Goal: Find specific page/section: Find specific page/section

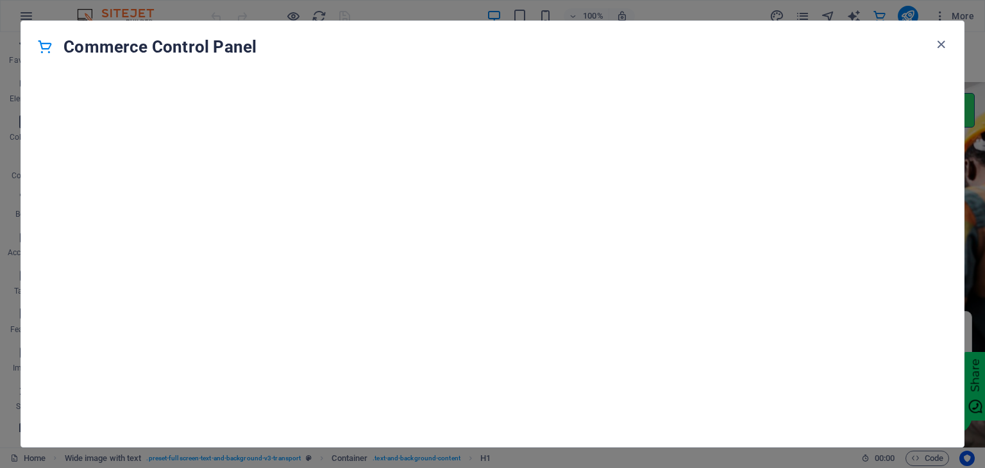
scroll to position [12359, 0]
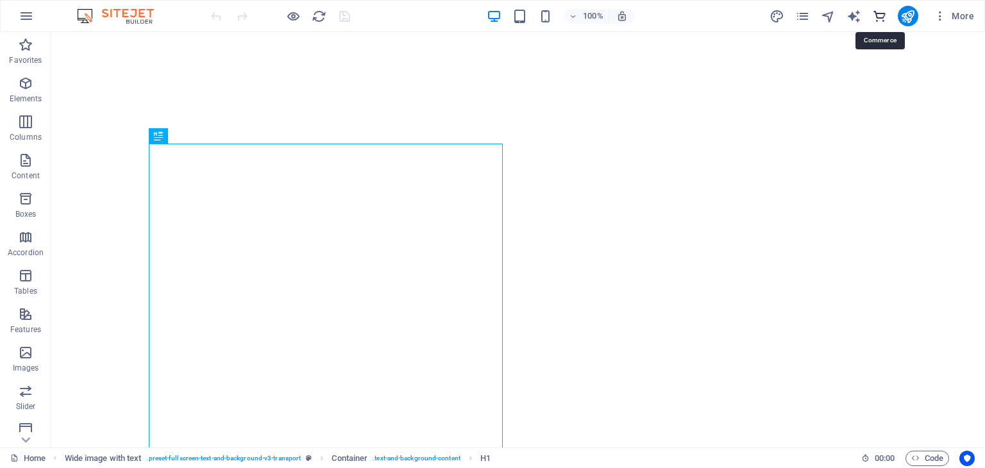
click at [877, 18] on icon "commerce" at bounding box center [879, 16] width 15 height 15
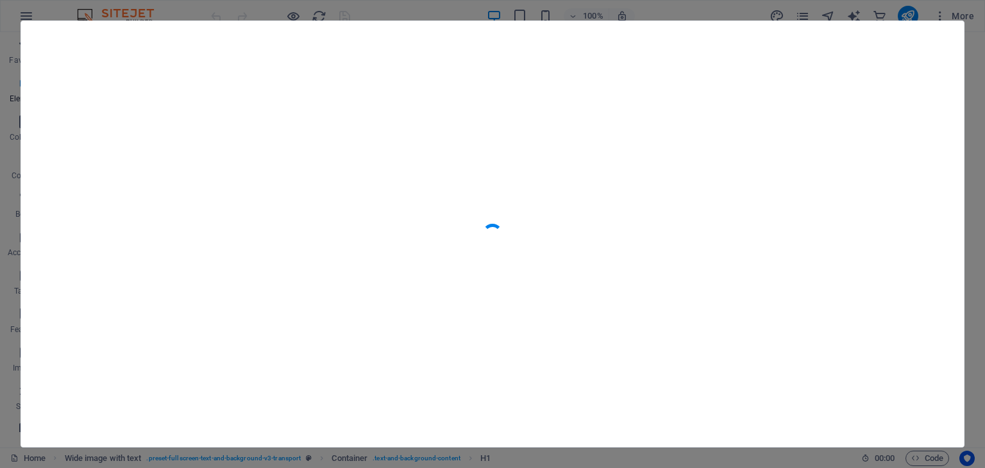
scroll to position [12359, 0]
click at [613, 45] on h4 "Commerce Control Panel" at bounding box center [498, 47] width 870 height 21
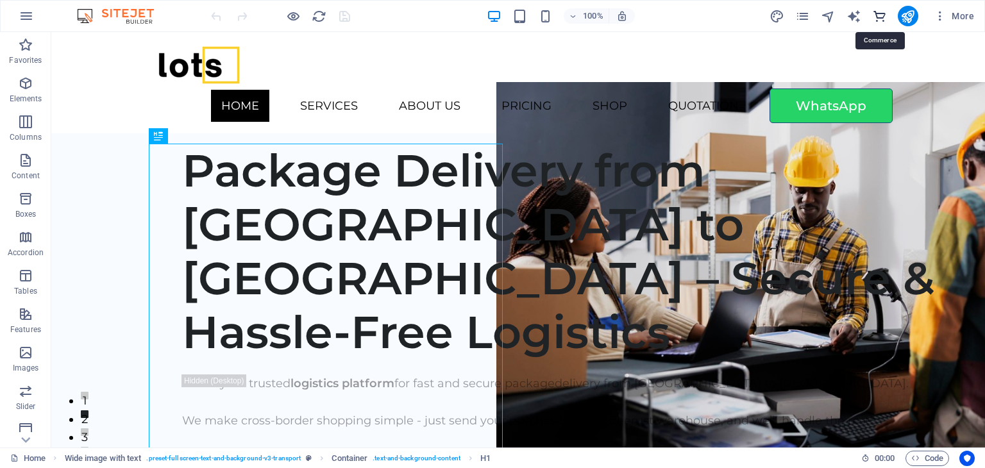
click at [875, 16] on icon "commerce" at bounding box center [879, 16] width 15 height 15
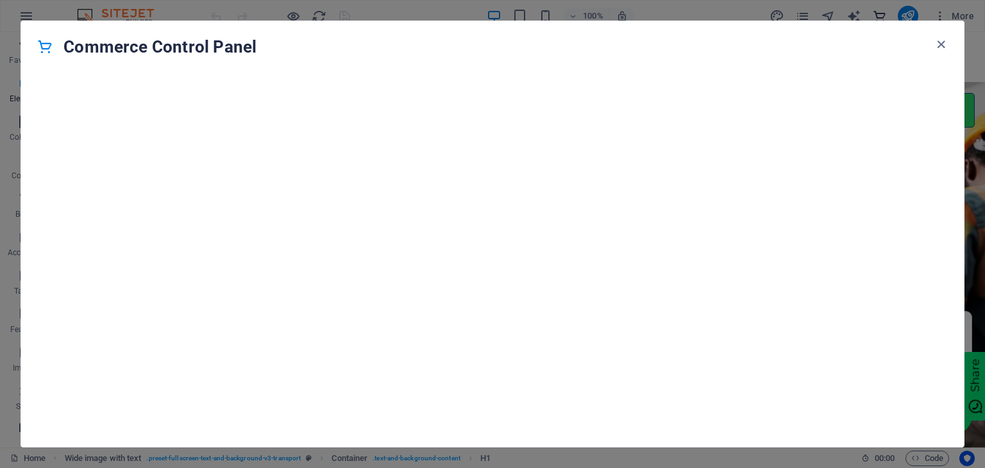
scroll to position [12359, 0]
click at [939, 48] on icon "button" at bounding box center [941, 44] width 15 height 15
